Goal: Information Seeking & Learning: Learn about a topic

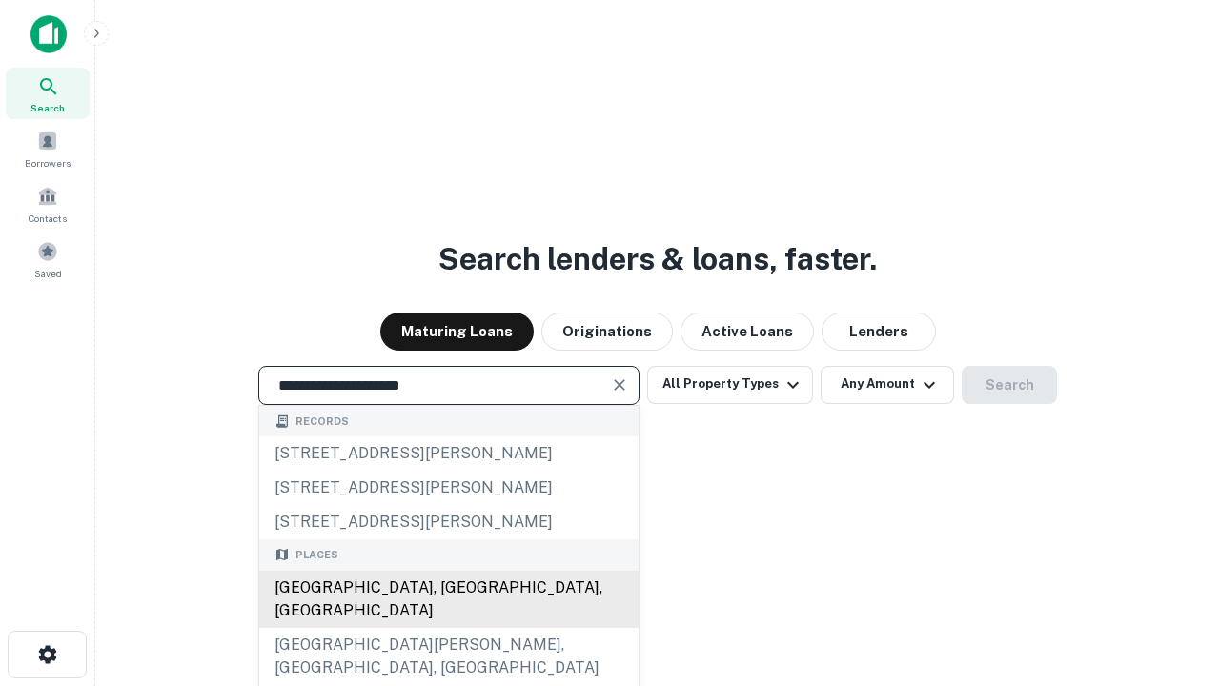
click at [448, 628] on div "[GEOGRAPHIC_DATA], [GEOGRAPHIC_DATA], [GEOGRAPHIC_DATA]" at bounding box center [448, 599] width 379 height 57
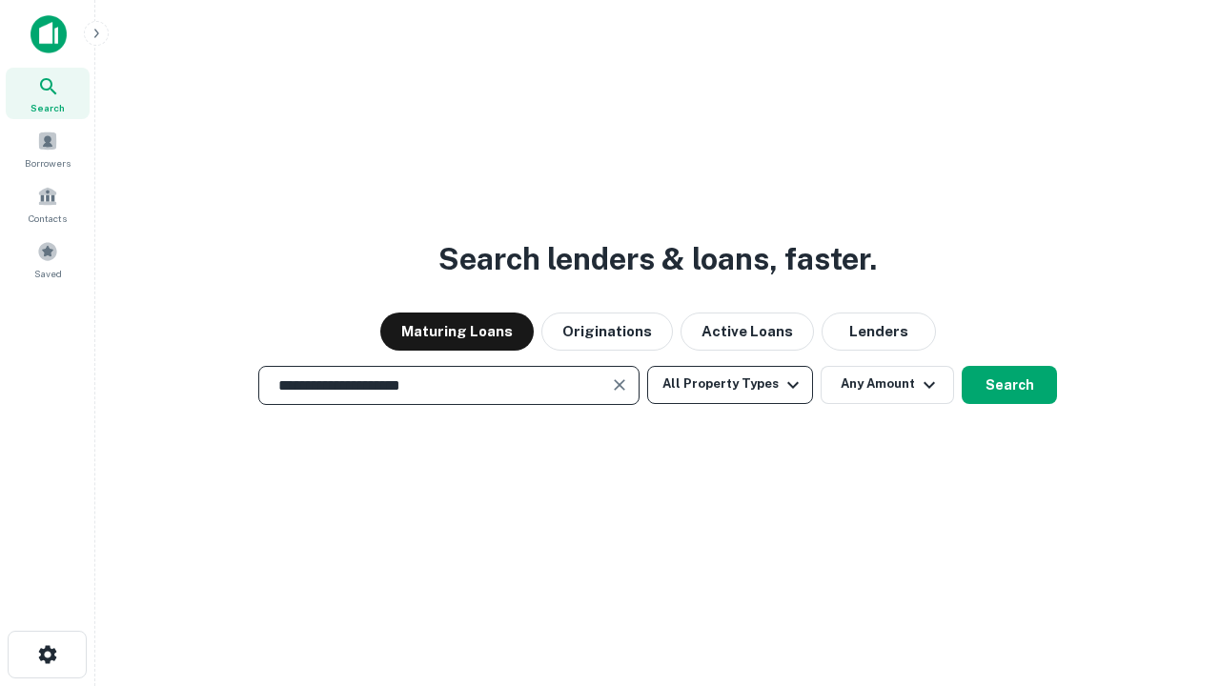
type input "**********"
click at [730, 384] on button "All Property Types" at bounding box center [730, 385] width 166 height 38
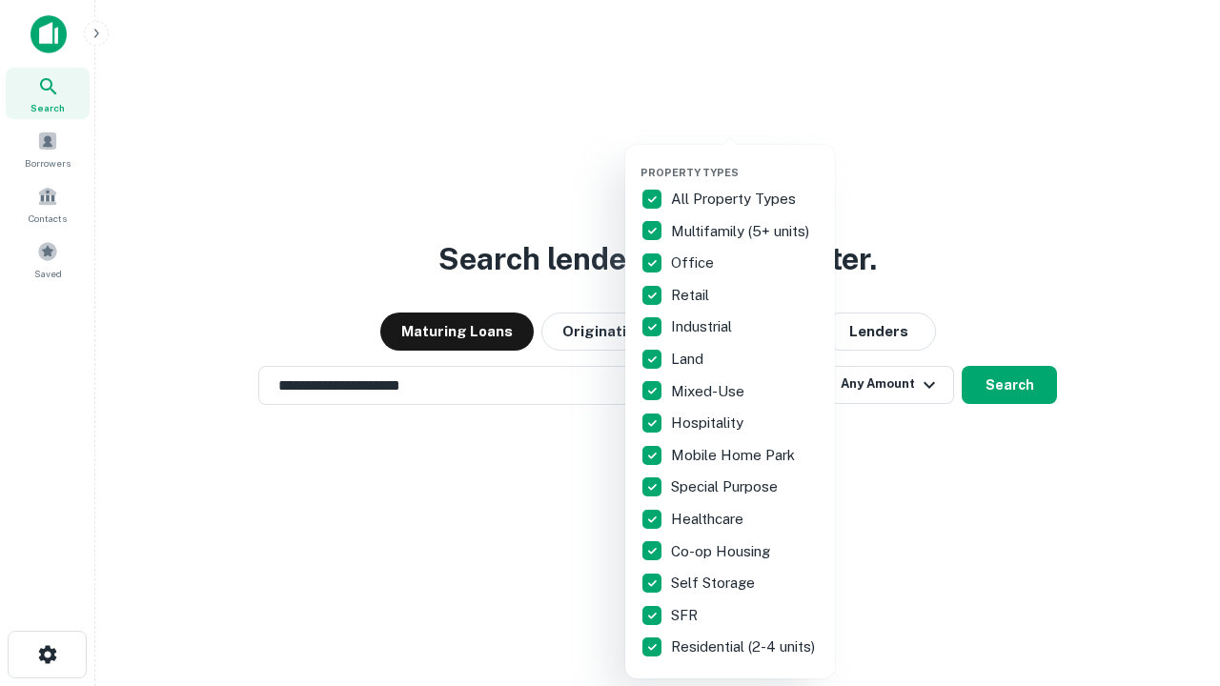
click at [745, 160] on button "button" at bounding box center [746, 160] width 210 height 1
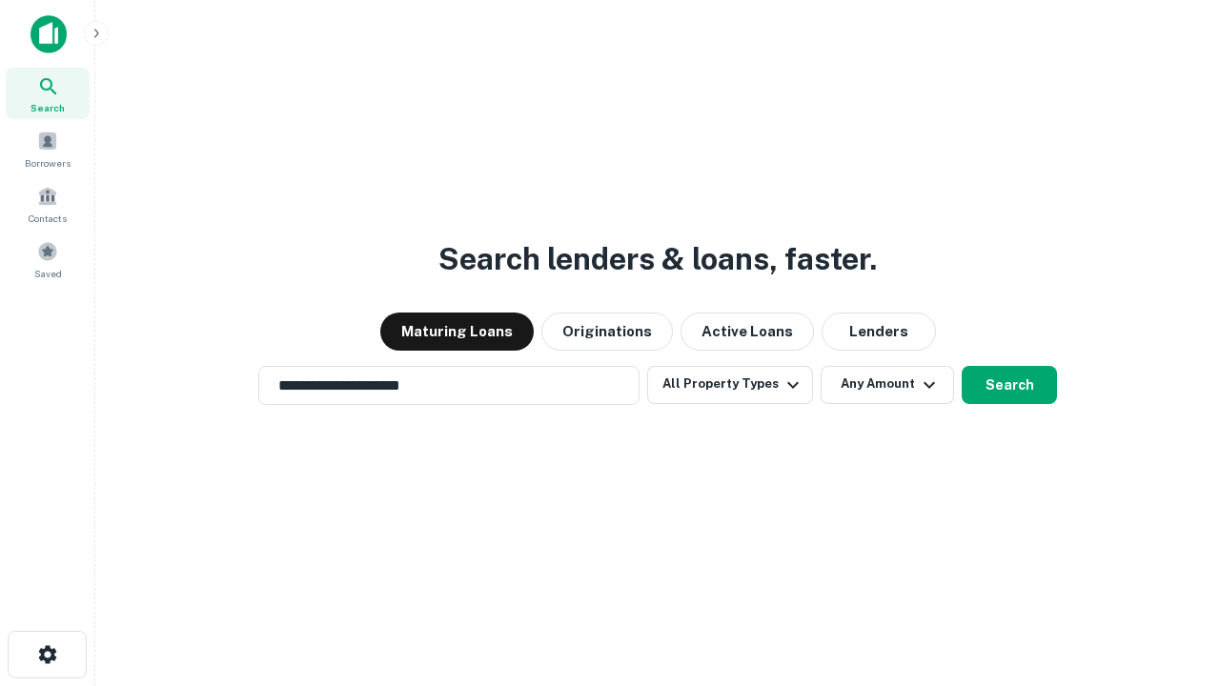
scroll to position [30, 0]
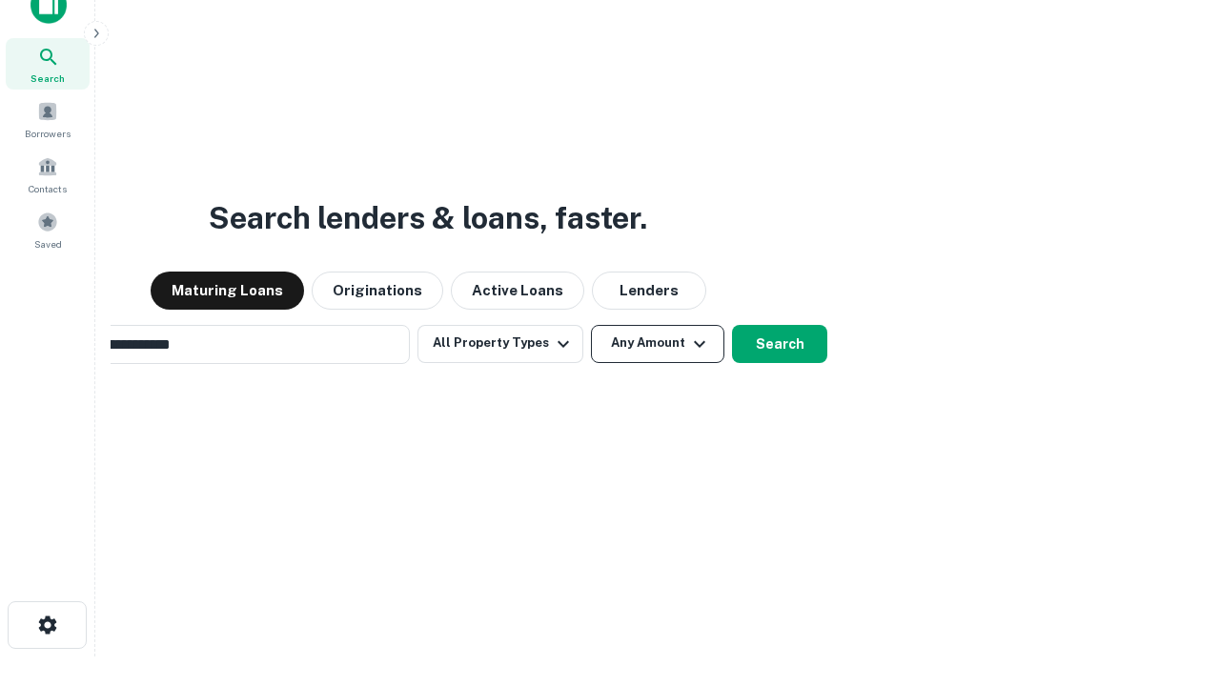
click at [591, 325] on button "Any Amount" at bounding box center [657, 344] width 133 height 38
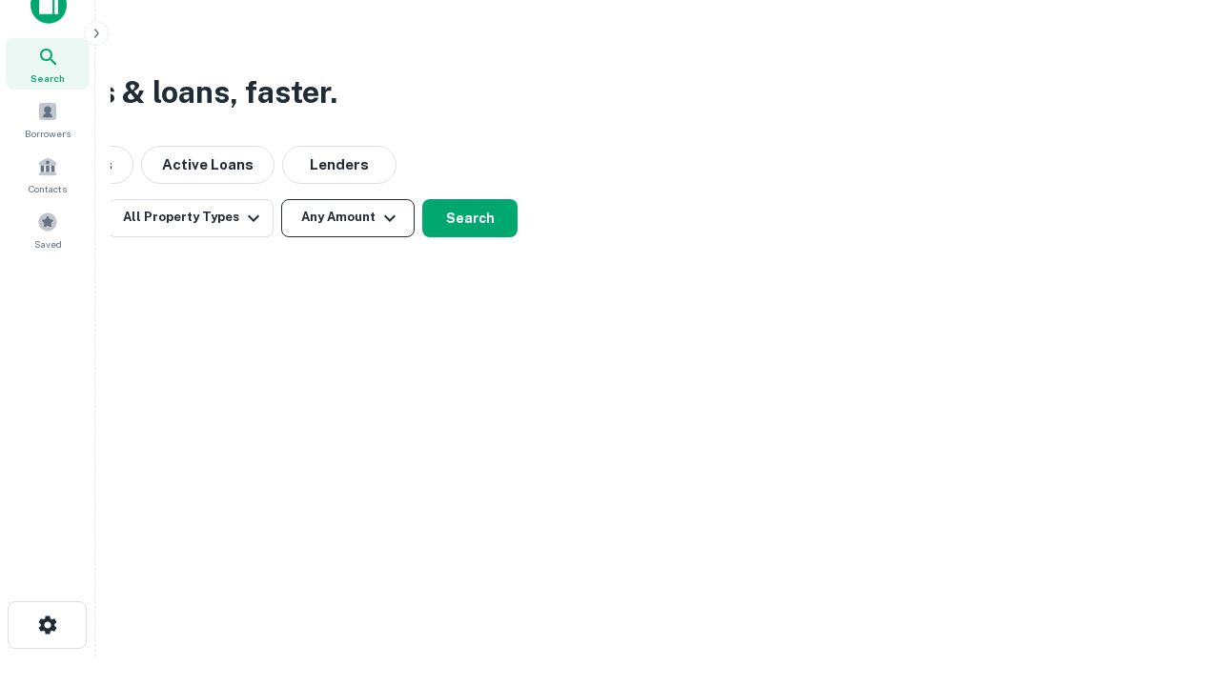
scroll to position [31, 0]
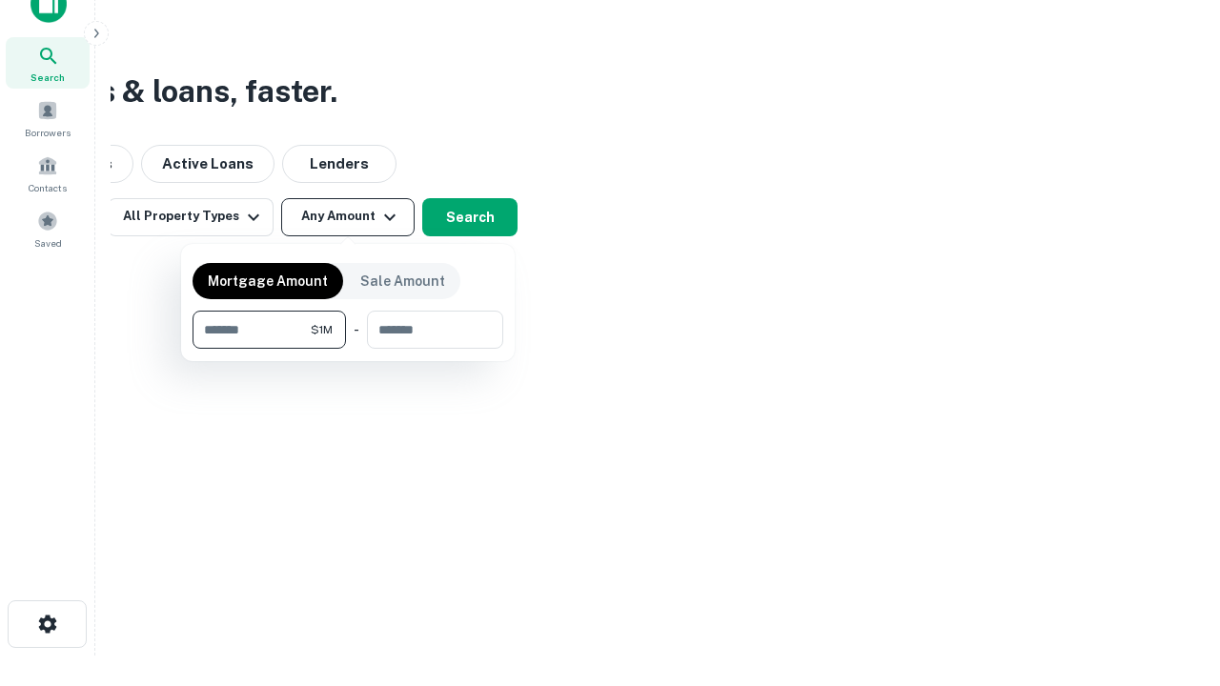
type input "*******"
click at [348, 349] on button "button" at bounding box center [348, 349] width 311 height 1
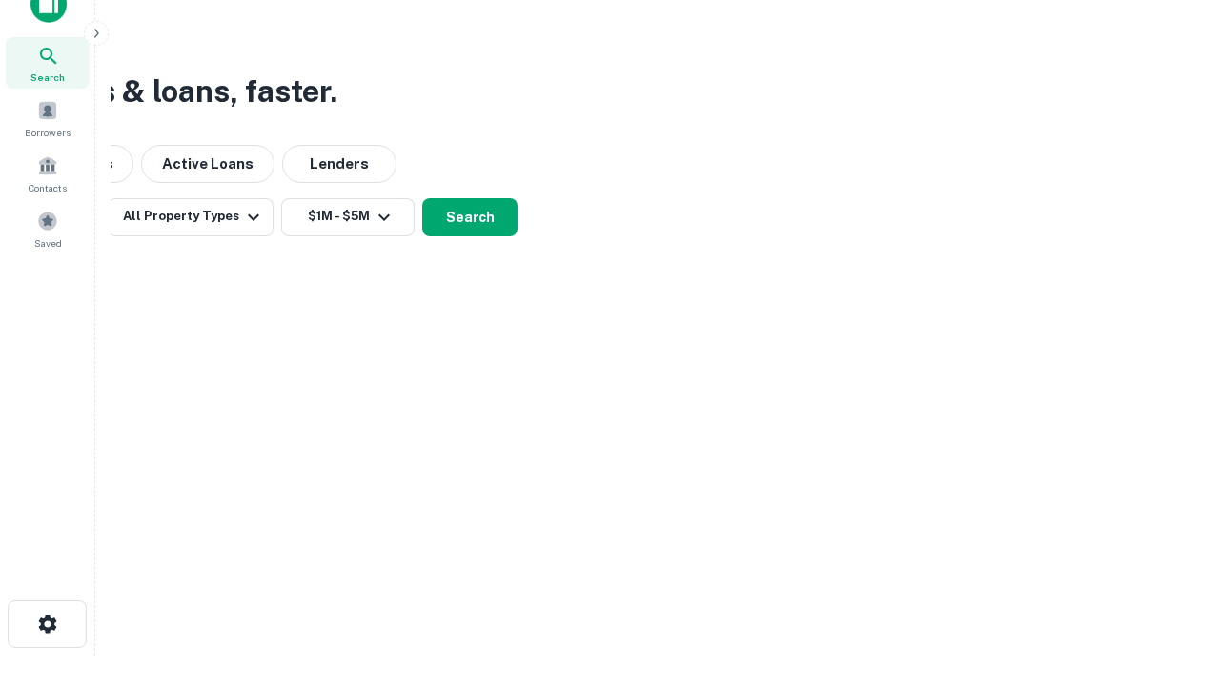
scroll to position [30, 0]
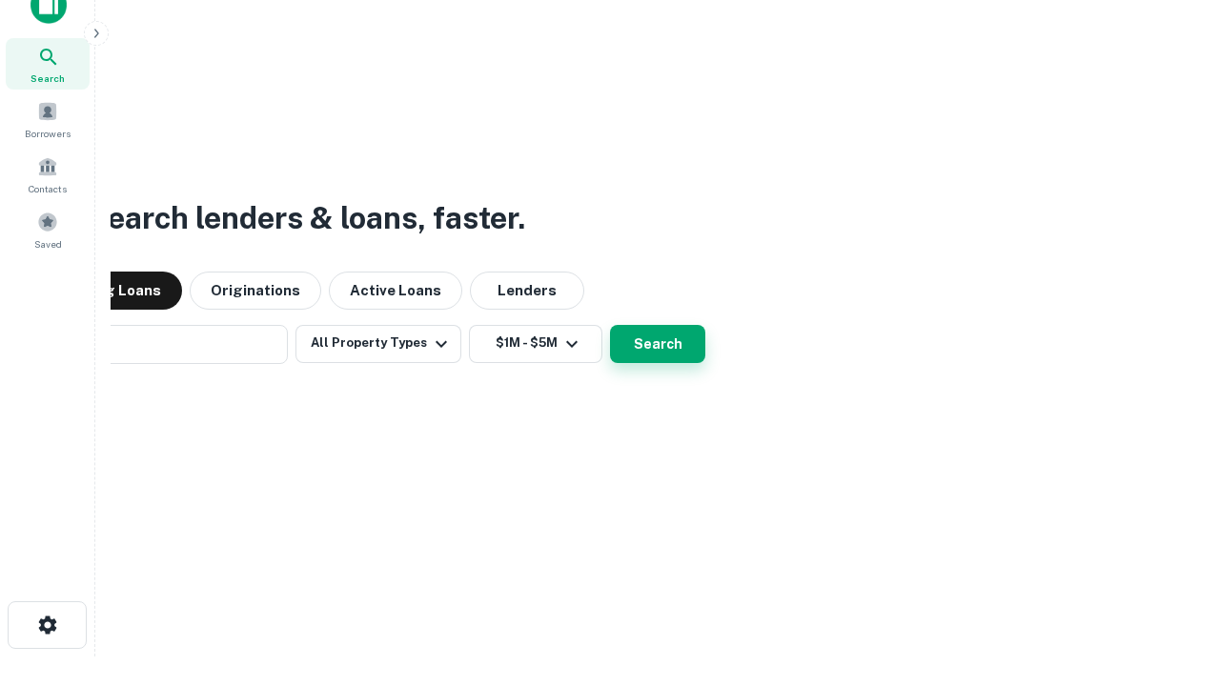
click at [610, 325] on button "Search" at bounding box center [657, 344] width 95 height 38
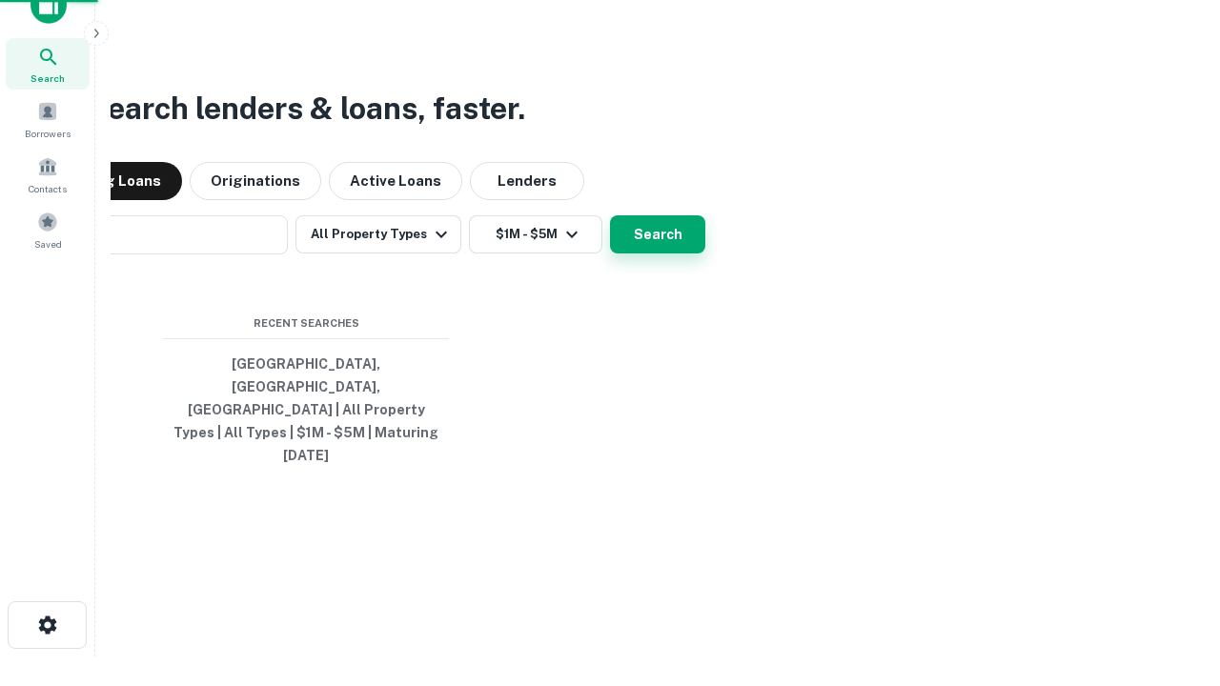
scroll to position [31, 0]
